Goal: Information Seeking & Learning: Find specific fact

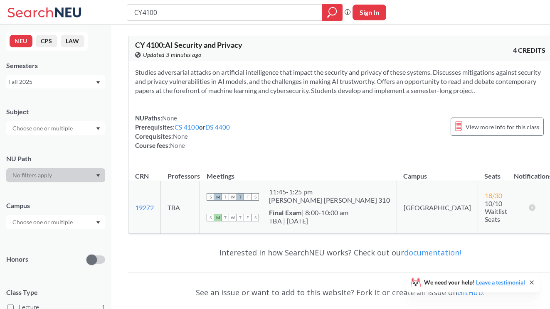
click at [53, 10] on icon at bounding box center [45, 12] width 77 height 17
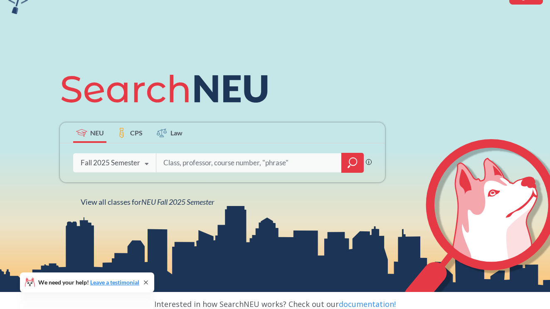
scroll to position [75, 0]
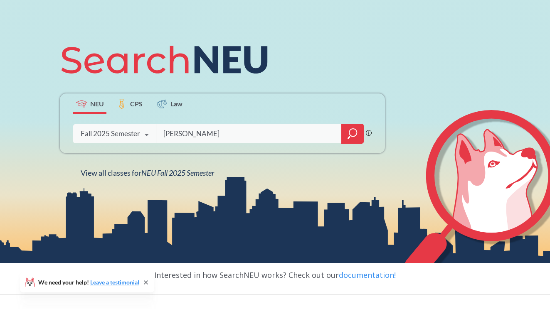
type input "[PERSON_NAME]"
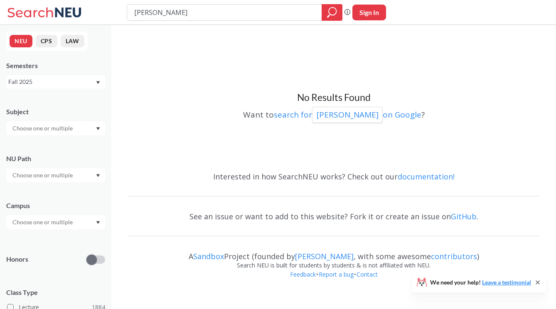
click at [145, 12] on input "[PERSON_NAME]" at bounding box center [224, 12] width 183 height 14
type input "[PERSON_NAME]"
drag, startPoint x: 193, startPoint y: 12, endPoint x: 128, endPoint y: 10, distance: 64.5
click at [128, 12] on div "[PERSON_NAME]" at bounding box center [235, 12] width 216 height 17
click at [101, 91] on div "NEU CPS LAW Semesters Fall 2025 Subject NU Path Campus Honors Class Type Lectur…" at bounding box center [55, 167] width 111 height 284
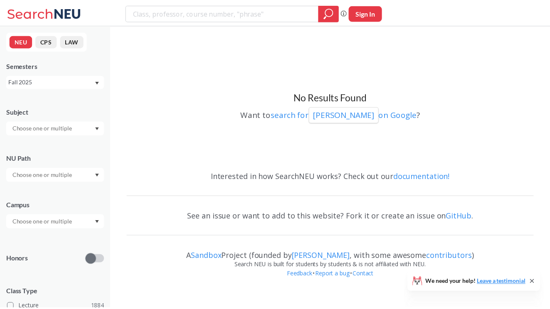
scroll to position [18, 0]
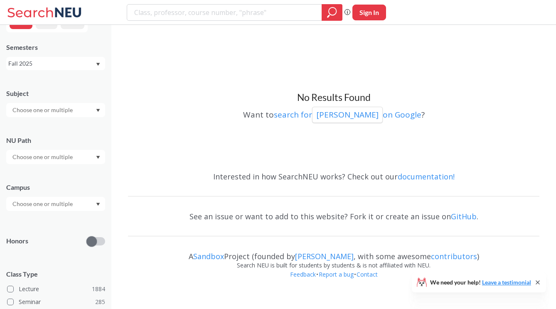
click at [90, 115] on div at bounding box center [55, 110] width 99 height 14
click at [58, 124] on div "CS ( 113 )" at bounding box center [58, 124] width 94 height 9
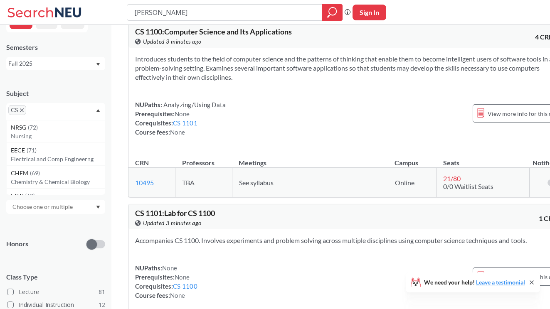
click at [79, 203] on div at bounding box center [55, 207] width 99 height 14
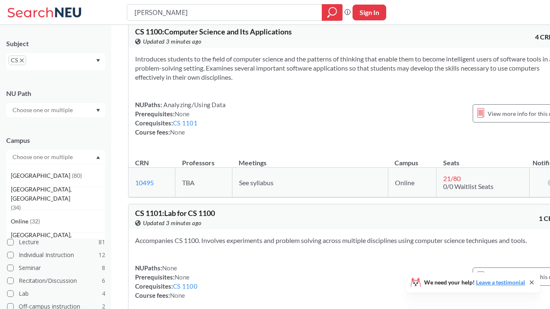
scroll to position [75, 0]
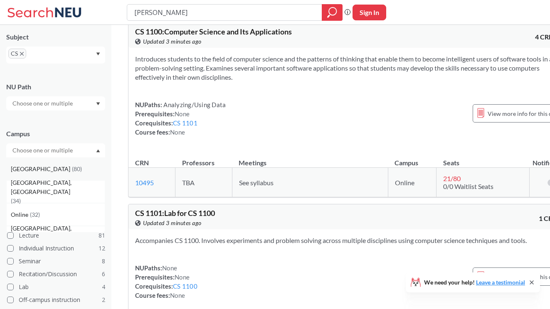
click at [85, 158] on div "Boston ( 80 )" at bounding box center [55, 169] width 99 height 23
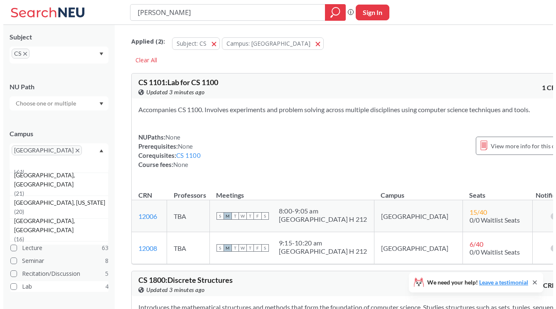
scroll to position [131, 0]
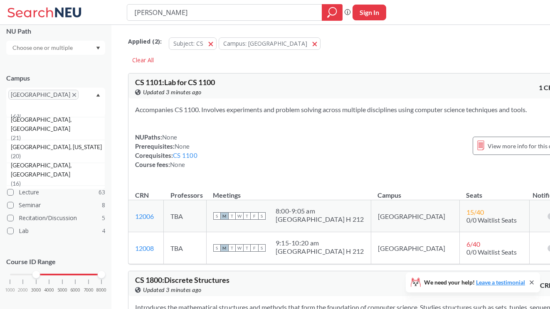
drag, startPoint x: 10, startPoint y: 262, endPoint x: 34, endPoint y: 264, distance: 24.2
click at [34, 271] on div at bounding box center [35, 274] width 7 height 7
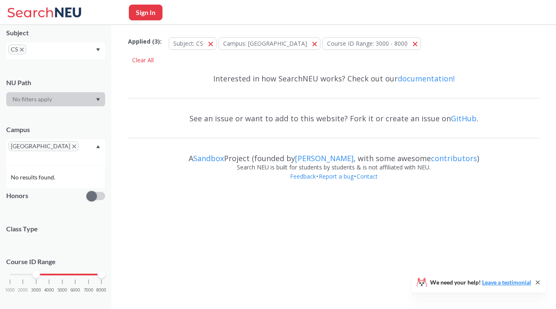
scroll to position [131, 0]
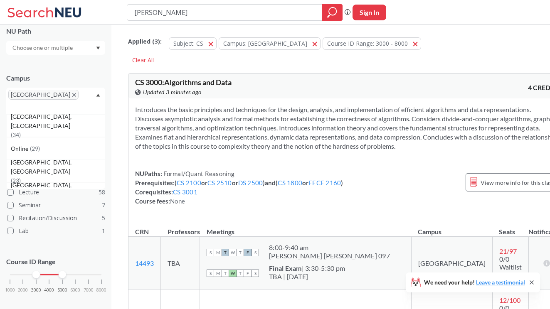
drag, startPoint x: 101, startPoint y: 267, endPoint x: 61, endPoint y: 265, distance: 39.5
click at [61, 271] on div at bounding box center [62, 274] width 7 height 7
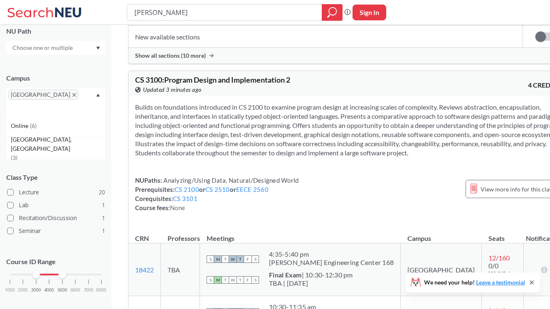
scroll to position [650, 0]
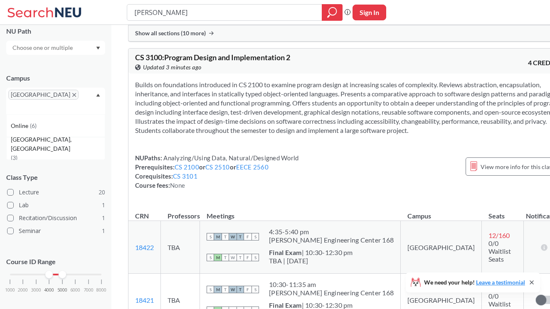
drag, startPoint x: 36, startPoint y: 265, endPoint x: 44, endPoint y: 265, distance: 7.9
click at [44, 272] on div "1000 2000 3000 4000 5000 6000 7000 8000" at bounding box center [55, 275] width 91 height 6
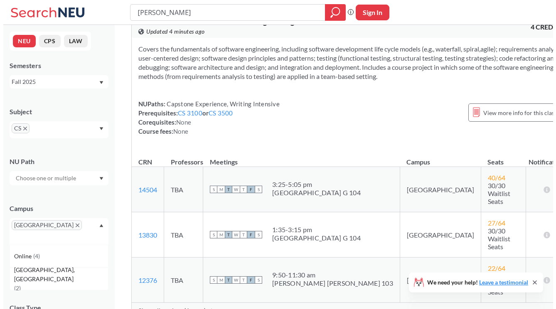
scroll to position [2063, 0]
